Goal: Check status: Check status

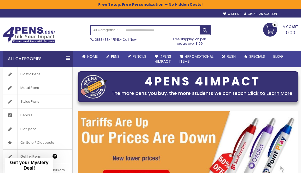
click at [293, 15] on div "Sign In" at bounding box center [289, 14] width 17 height 4
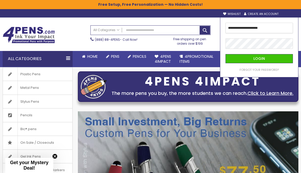
type input "**********"
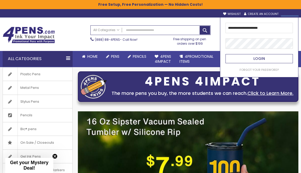
click at [274, 55] on button "Login" at bounding box center [258, 58] width 67 height 9
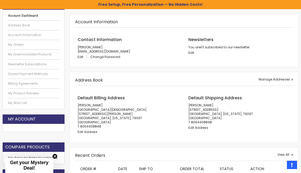
scroll to position [78, 0]
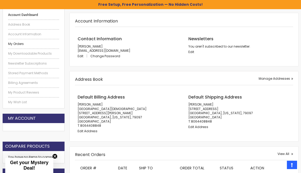
click at [17, 42] on link "My Orders" at bounding box center [33, 44] width 51 height 4
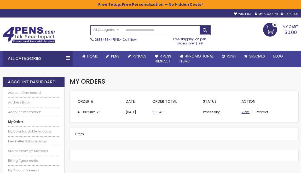
click at [243, 111] on span "View" at bounding box center [244, 112] width 7 height 4
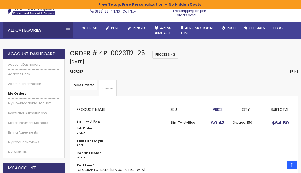
scroll to position [28, 0]
